Goal: Task Accomplishment & Management: Complete application form

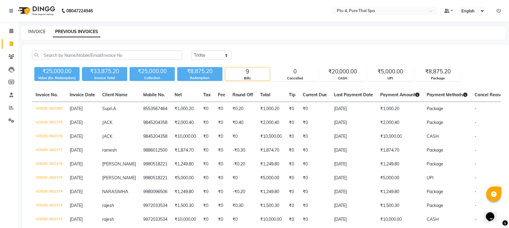
click at [30, 33] on link "INVOICE" at bounding box center [36, 31] width 17 height 5
select select "6459"
select select "service"
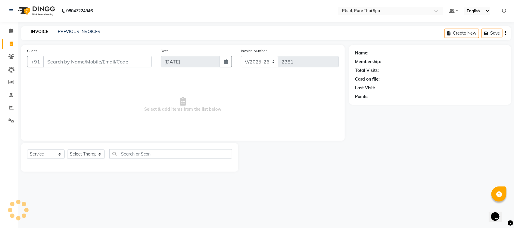
click at [70, 61] on input "Client" at bounding box center [97, 61] width 108 height 11
type input "9620595500"
click at [136, 59] on span "Add Client" at bounding box center [136, 62] width 24 height 6
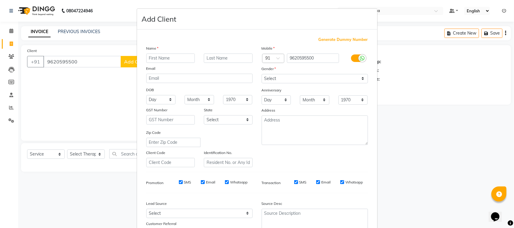
click at [146, 58] on input "text" at bounding box center [170, 58] width 49 height 9
type input "ramesh"
click at [287, 77] on select "Select [DEMOGRAPHIC_DATA] [DEMOGRAPHIC_DATA] Other Prefer Not To Say" at bounding box center [315, 78] width 106 height 9
select select "[DEMOGRAPHIC_DATA]"
click at [262, 74] on select "Select [DEMOGRAPHIC_DATA] [DEMOGRAPHIC_DATA] Other Prefer Not To Say" at bounding box center [315, 78] width 106 height 9
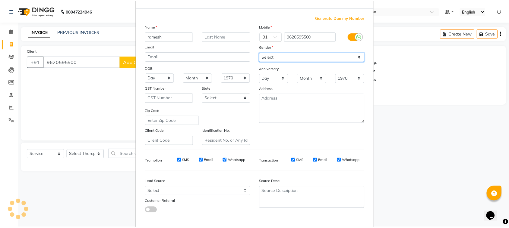
scroll to position [47, 0]
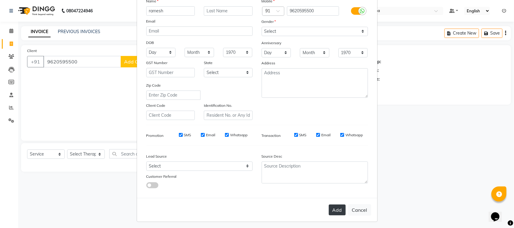
click at [335, 206] on button "Add" at bounding box center [337, 210] width 17 height 11
select select
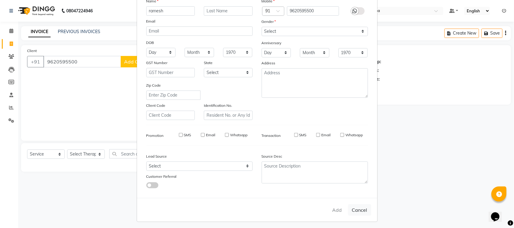
select select
checkbox input "false"
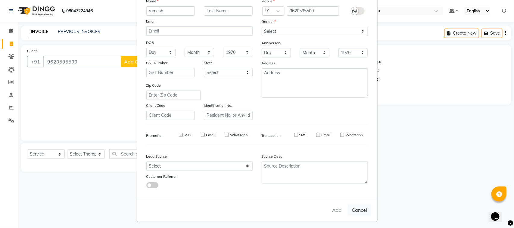
checkbox input "false"
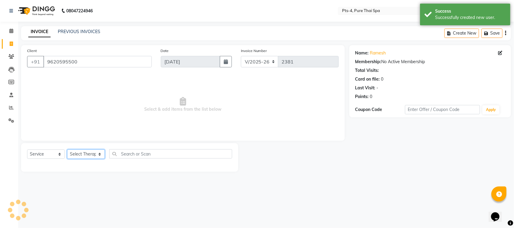
click at [89, 152] on select "Select Therapist [PERSON_NAME] NE [PERSON_NAME] anyone [PERSON_NAME] Candy FON …" at bounding box center [86, 154] width 38 height 9
select select "89914"
click at [67, 150] on select "Select Therapist [PERSON_NAME] NE [PERSON_NAME] anyone [PERSON_NAME] Candy FON …" at bounding box center [86, 154] width 38 height 9
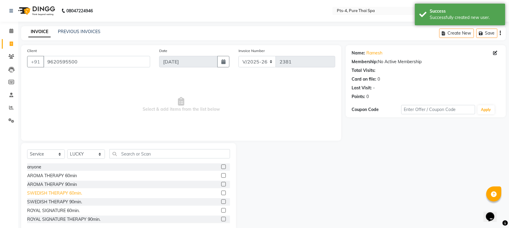
click at [46, 194] on div "SWEDISH THERAPY 60min." at bounding box center [54, 193] width 55 height 6
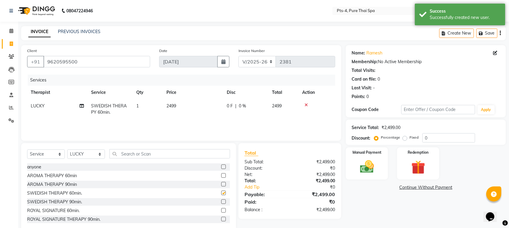
checkbox input "false"
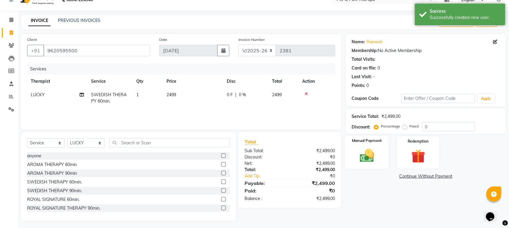
scroll to position [12, 0]
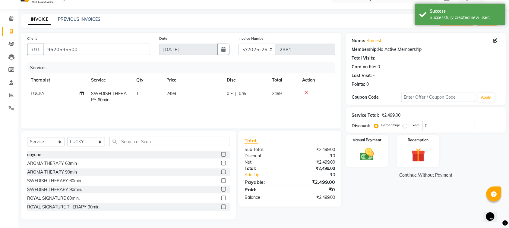
click at [410, 127] on label "Fixed" at bounding box center [414, 125] width 9 height 5
click at [404, 127] on input "Fixed" at bounding box center [406, 125] width 4 height 4
radio input "true"
click at [434, 129] on input "0" at bounding box center [448, 125] width 53 height 9
type input "249"
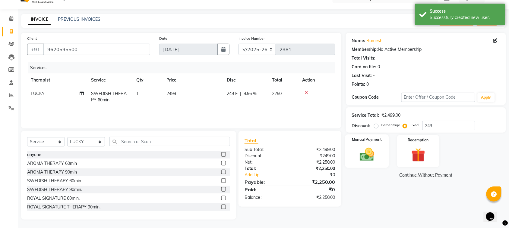
click at [368, 150] on img at bounding box center [367, 154] width 24 height 17
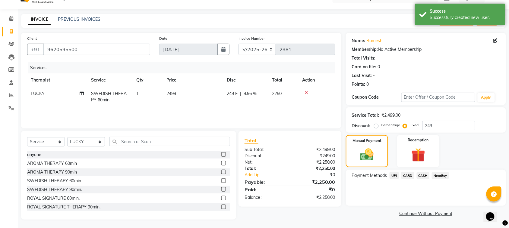
click at [396, 175] on span "UPI" at bounding box center [393, 175] width 9 height 7
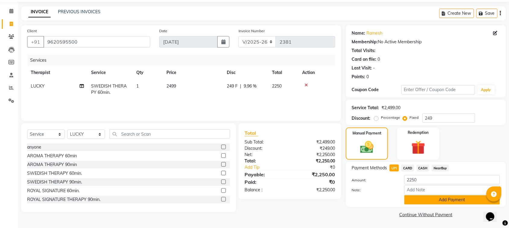
click at [429, 203] on button "Add Payment" at bounding box center [452, 200] width 96 height 9
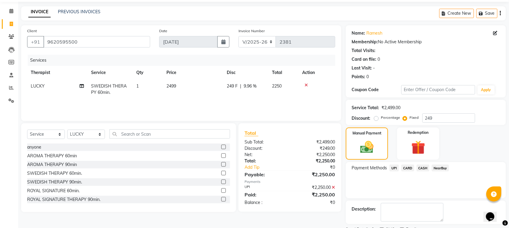
scroll to position [46, 0]
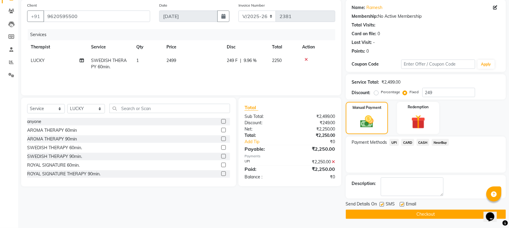
drag, startPoint x: 402, startPoint y: 204, endPoint x: 391, endPoint y: 210, distance: 12.9
click at [402, 204] on label at bounding box center [402, 205] width 5 height 5
click at [402, 204] on input "checkbox" at bounding box center [402, 205] width 4 height 4
checkbox input "false"
click at [383, 206] on label at bounding box center [381, 205] width 5 height 5
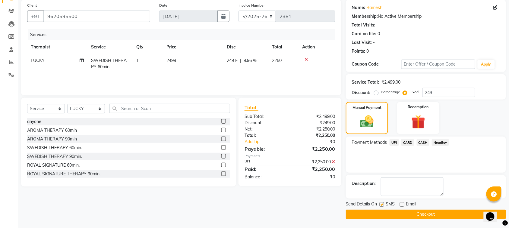
click at [383, 206] on input "checkbox" at bounding box center [381, 205] width 4 height 4
checkbox input "false"
click at [385, 215] on button "Checkout" at bounding box center [426, 214] width 160 height 9
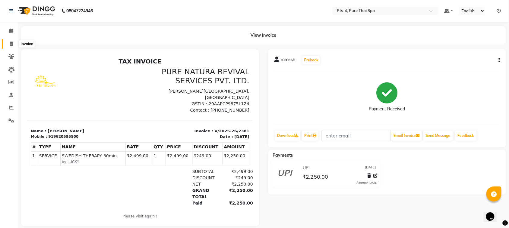
click at [11, 43] on icon at bounding box center [11, 44] width 3 height 5
select select "service"
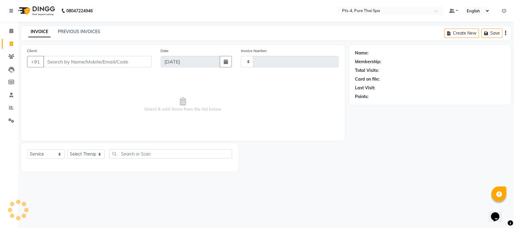
type input "2382"
select select "6459"
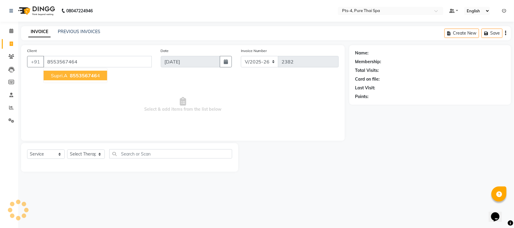
type input "8553567464"
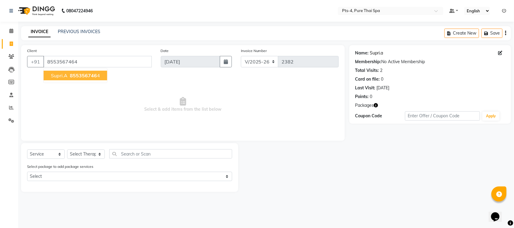
click at [371, 52] on link "Supri.a" at bounding box center [376, 53] width 13 height 6
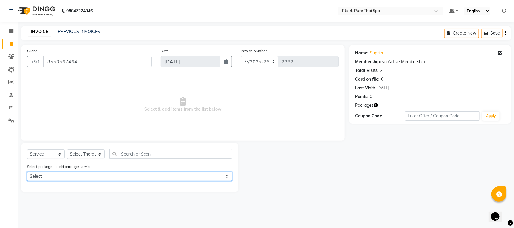
click at [228, 177] on select "Select PTS PACKAGE (10K) 10 SERVICES" at bounding box center [129, 176] width 205 height 9
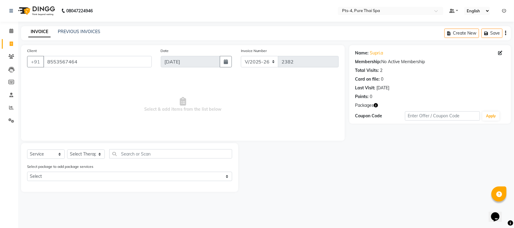
click at [282, 189] on div at bounding box center [293, 167] width 111 height 49
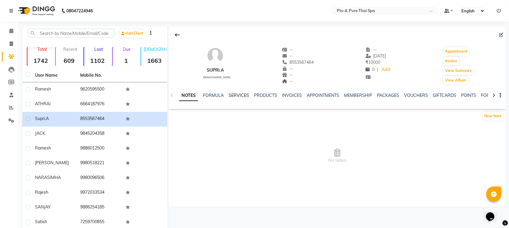
click at [242, 96] on link "SERVICES" at bounding box center [238, 95] width 20 height 5
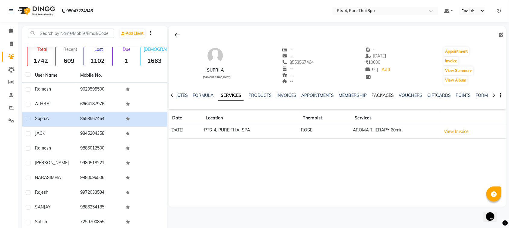
click at [374, 96] on link "PACKAGES" at bounding box center [382, 95] width 22 height 5
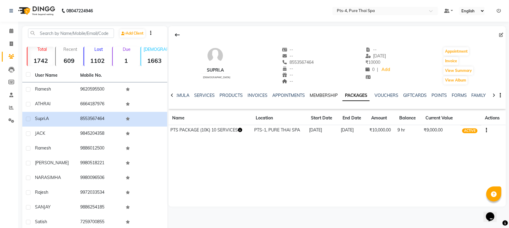
click at [317, 95] on link "MEMBERSHIP" at bounding box center [323, 95] width 28 height 5
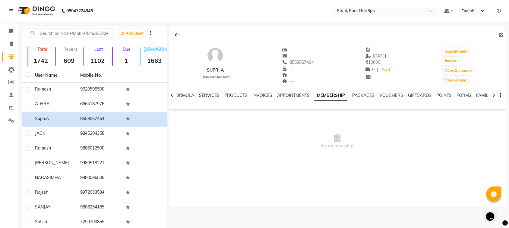
click at [204, 96] on link "SERVICES" at bounding box center [209, 95] width 20 height 5
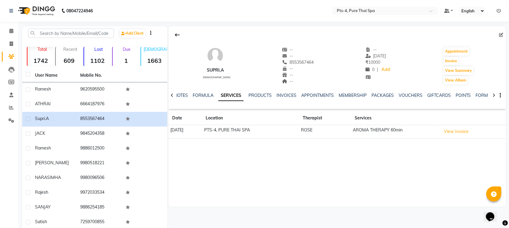
click at [192, 97] on ul "NOTES FORMULA SERVICES PRODUCTS INVOICES APPOINTMENTS MEMBERSHIP PACKAGES VOUCH…" at bounding box center [365, 96] width 382 height 6
click at [203, 96] on link "FORMULA" at bounding box center [203, 95] width 21 height 5
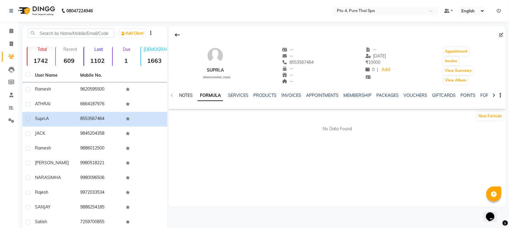
click at [187, 97] on link "NOTES" at bounding box center [186, 95] width 14 height 5
